Goal: Find specific page/section: Find specific page/section

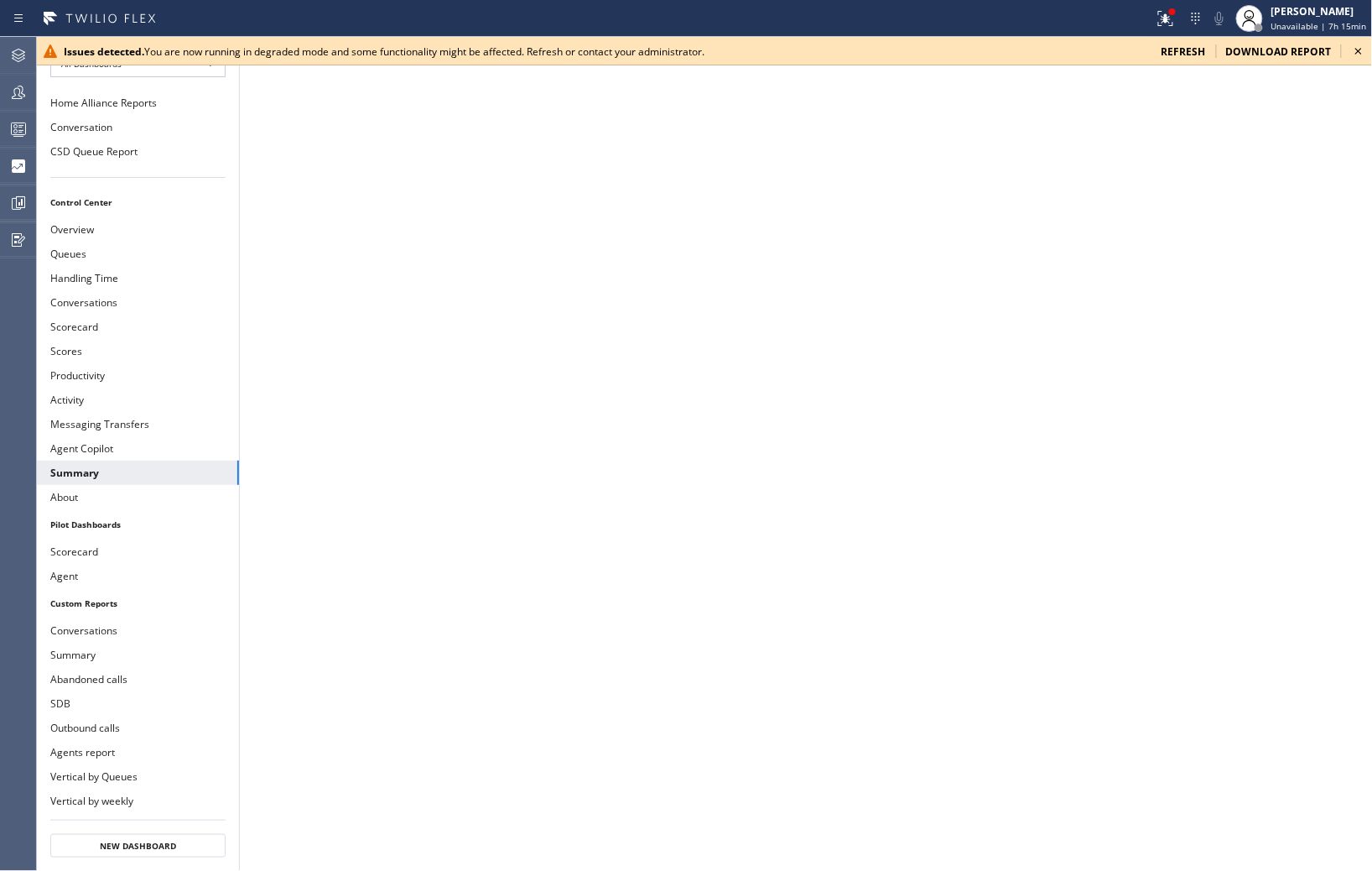
click at [1363, 47] on icon at bounding box center [1358, 51] width 20 height 20
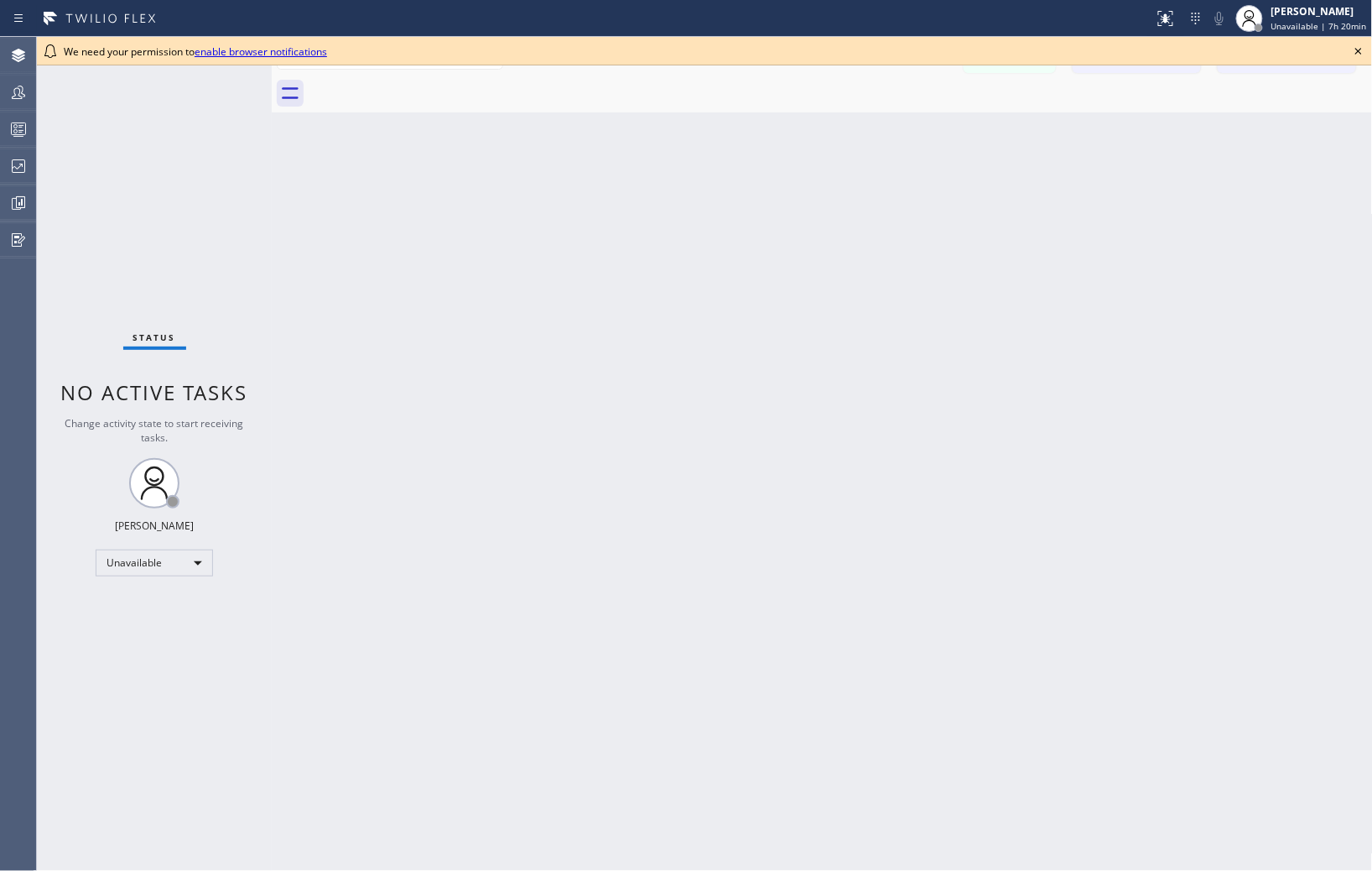
click at [1362, 50] on icon at bounding box center [1358, 51] width 20 height 20
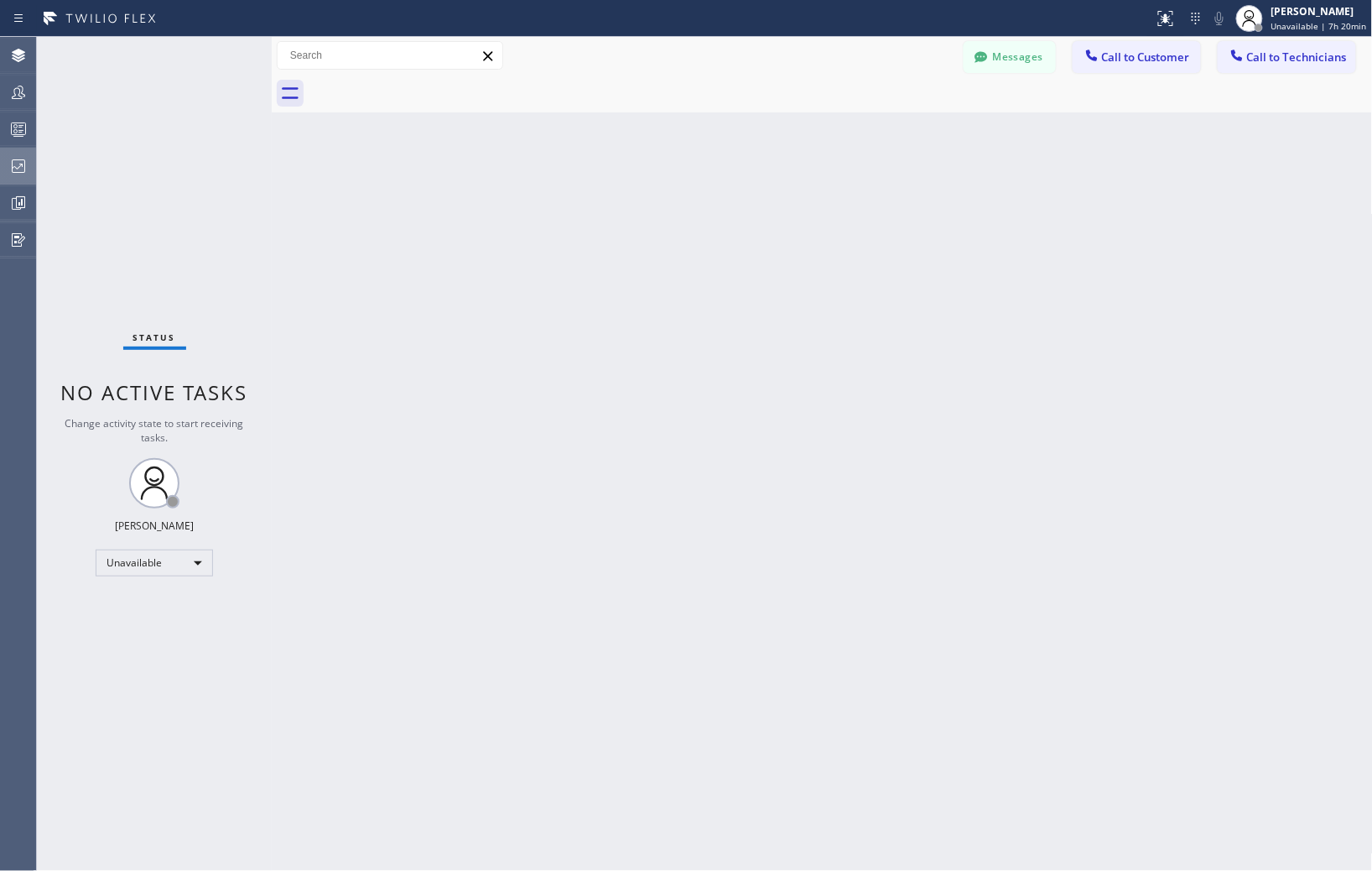
click at [23, 166] on icon at bounding box center [18, 165] width 20 height 20
